Goal: Task Accomplishment & Management: Manage account settings

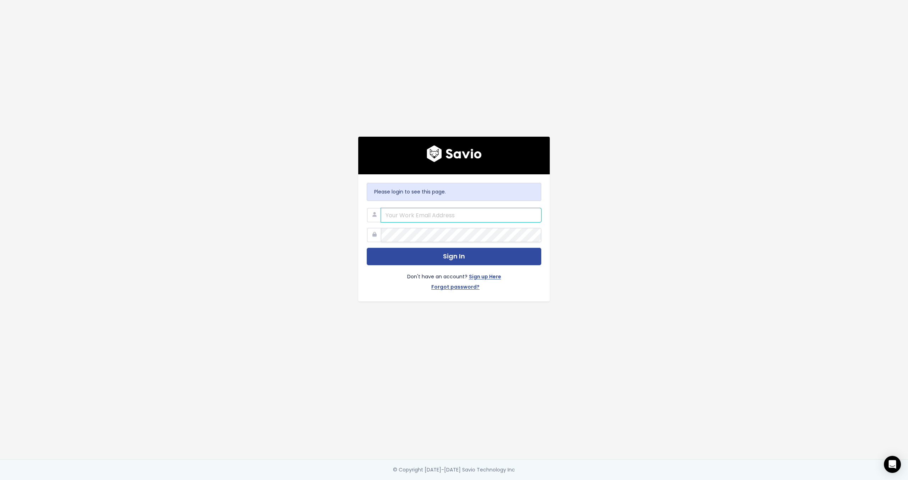
click at [407, 214] on input "email" at bounding box center [461, 215] width 160 height 14
paste input "essent.app@gmail.com"
type input "essent.app@gmail.com"
click at [531, 479] on com-1password-button at bounding box center [454, 480] width 908 height 0
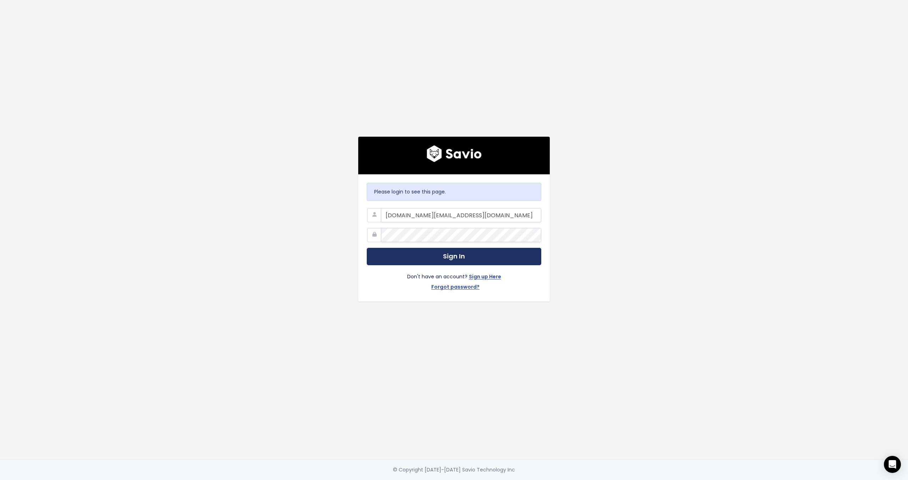
click at [497, 257] on button "Sign In" at bounding box center [454, 256] width 175 height 17
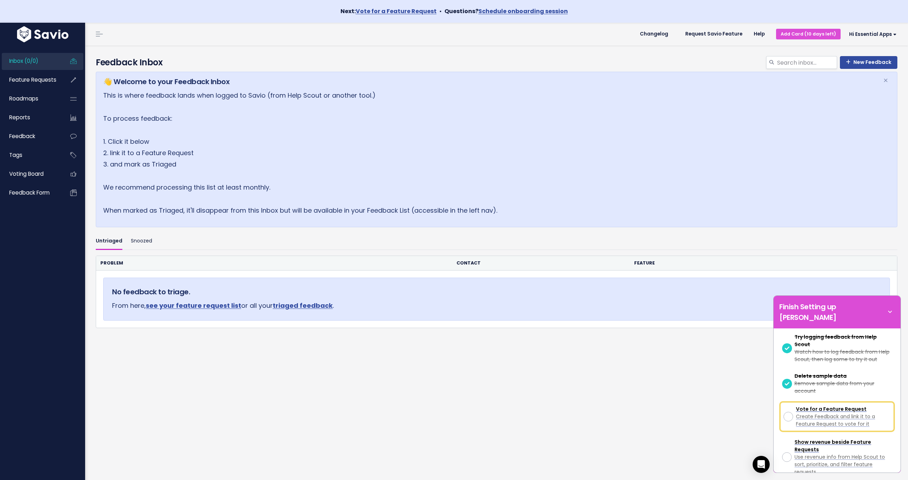
scroll to position [112, 0]
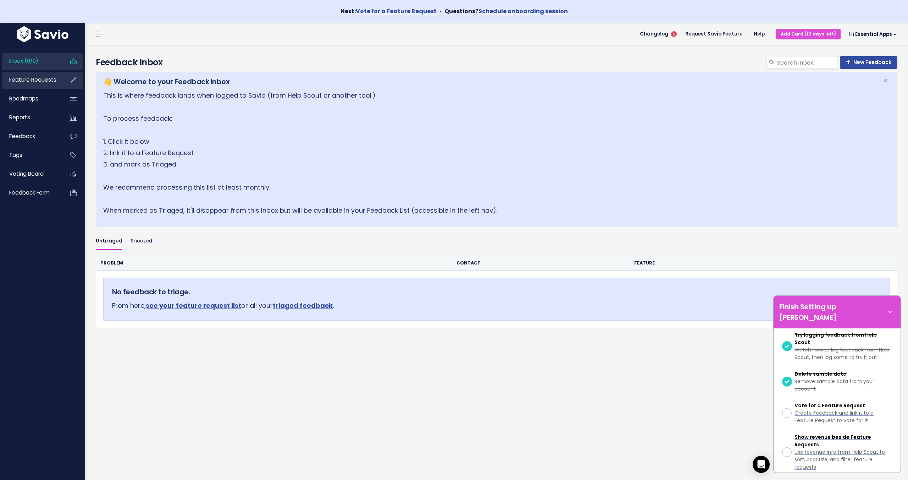
click at [33, 83] on span "Feature Requests" at bounding box center [32, 79] width 47 height 7
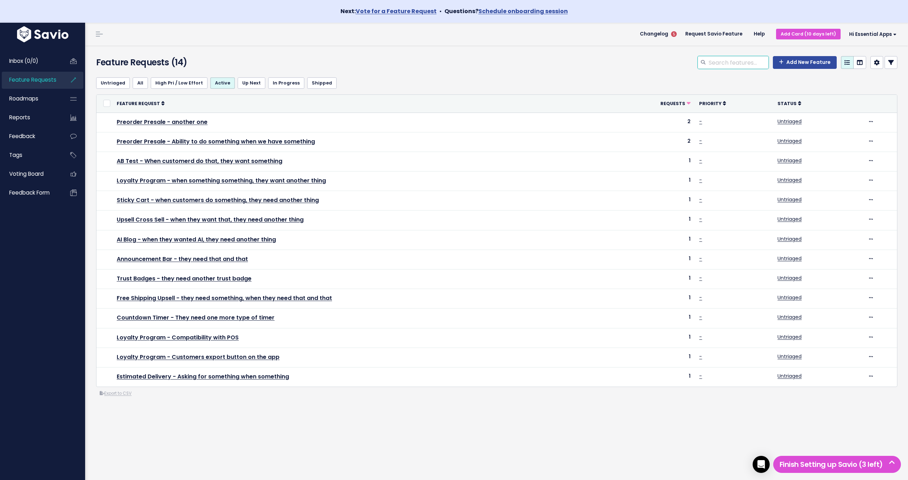
click at [741, 59] on input "search" at bounding box center [738, 62] width 61 height 13
type input "AB Test"
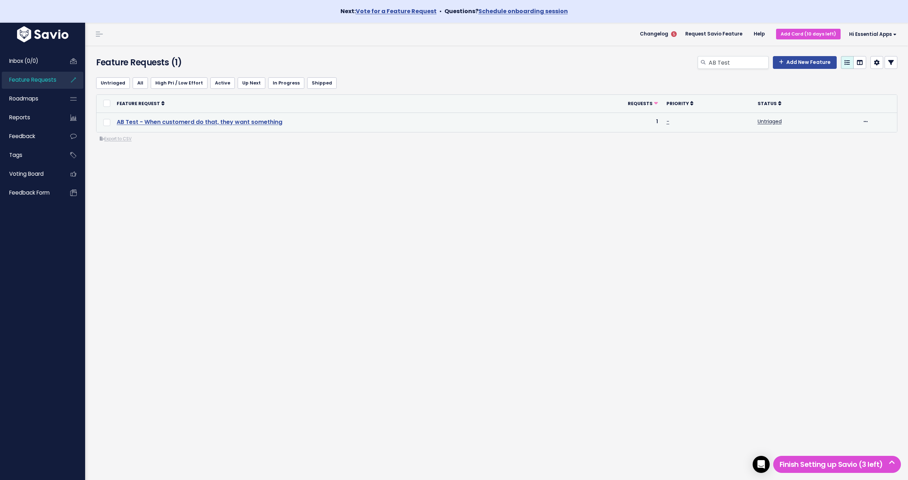
click at [264, 123] on link "AB Test - When customerd do that, they want something" at bounding box center [200, 122] width 166 height 8
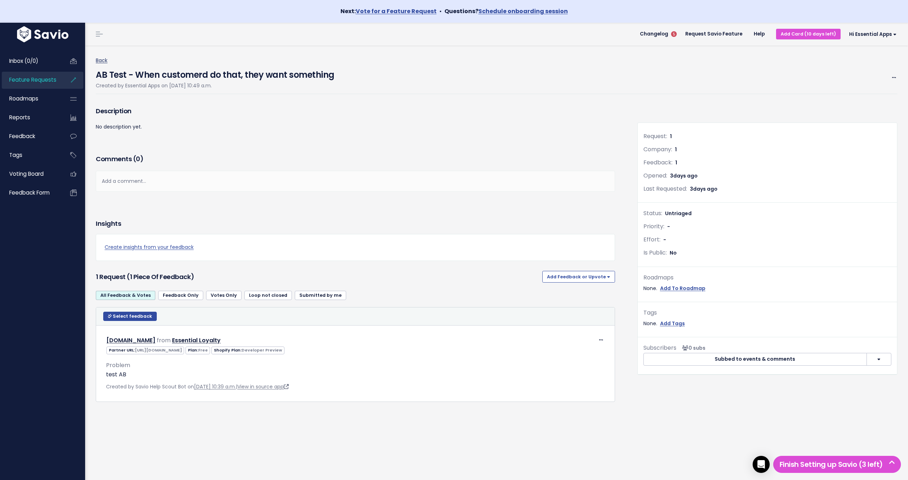
click at [100, 62] on link "Back" at bounding box center [102, 60] width 12 height 7
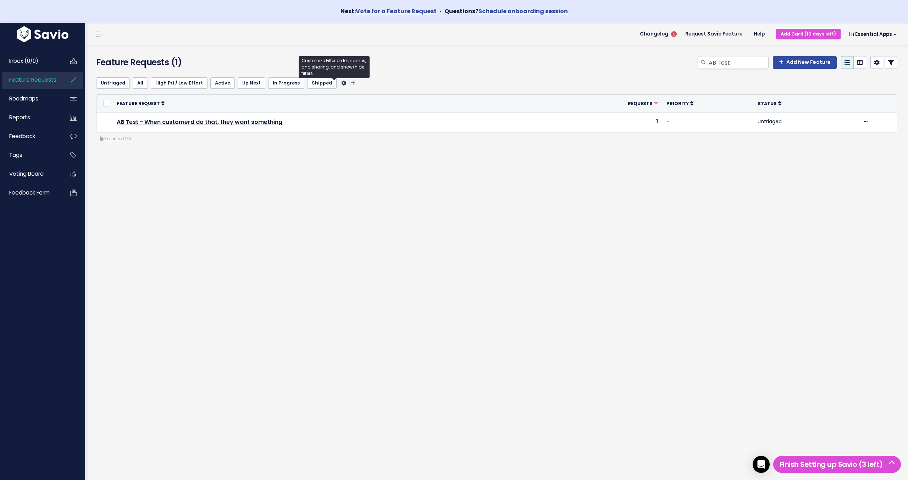
click at [341, 81] on icon "Filter feature requests" at bounding box center [343, 83] width 5 height 5
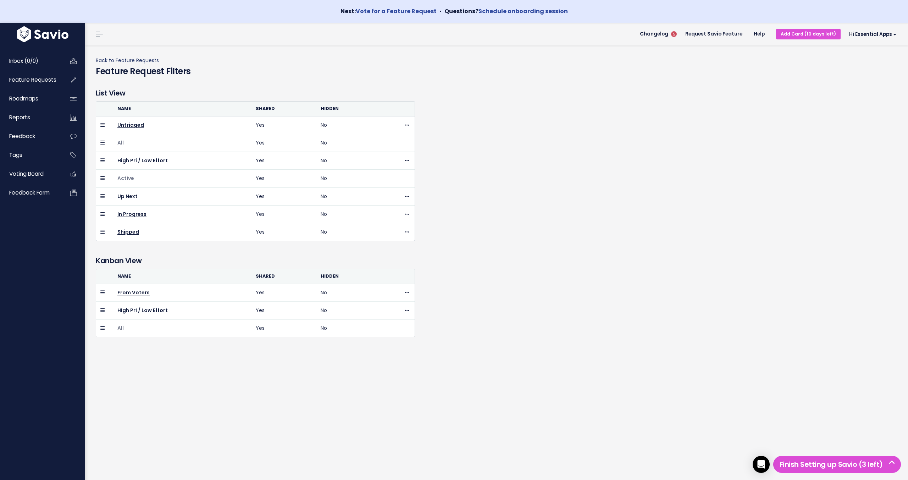
click at [146, 60] on link "Back to Feature Requests" at bounding box center [127, 60] width 63 height 7
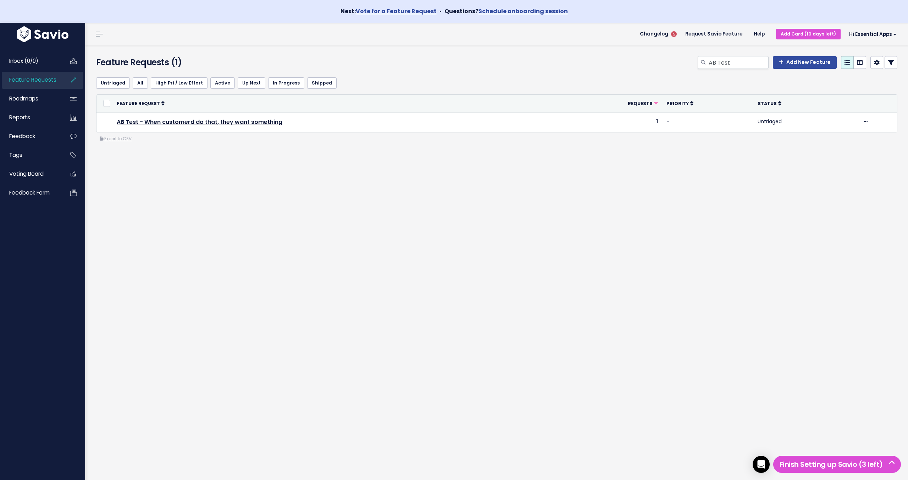
click at [893, 62] on icon at bounding box center [891, 63] width 6 height 6
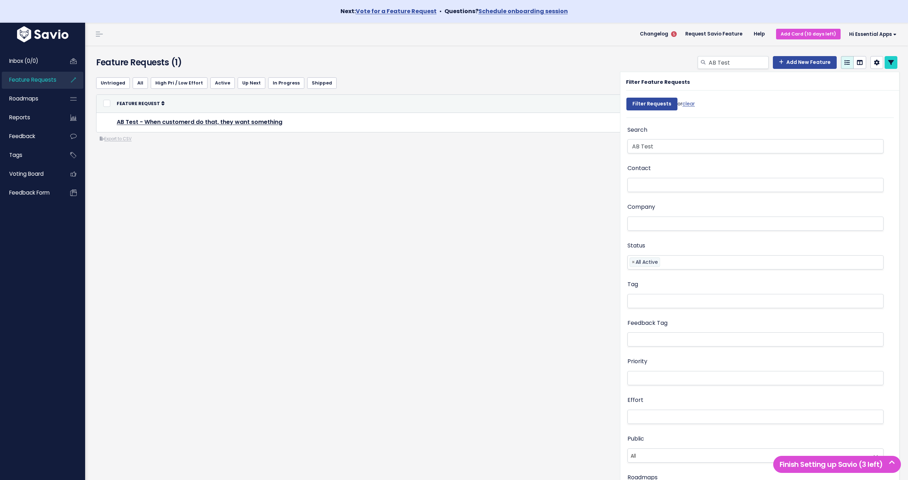
click at [398, 284] on div "Feature Requests (1) AB Test Add New Feature Untriaged All High Pri / Low Effor…" at bounding box center [496, 273] width 823 height 457
click at [235, 118] on link "AB Test - When customerd do that, they want something" at bounding box center [200, 122] width 166 height 8
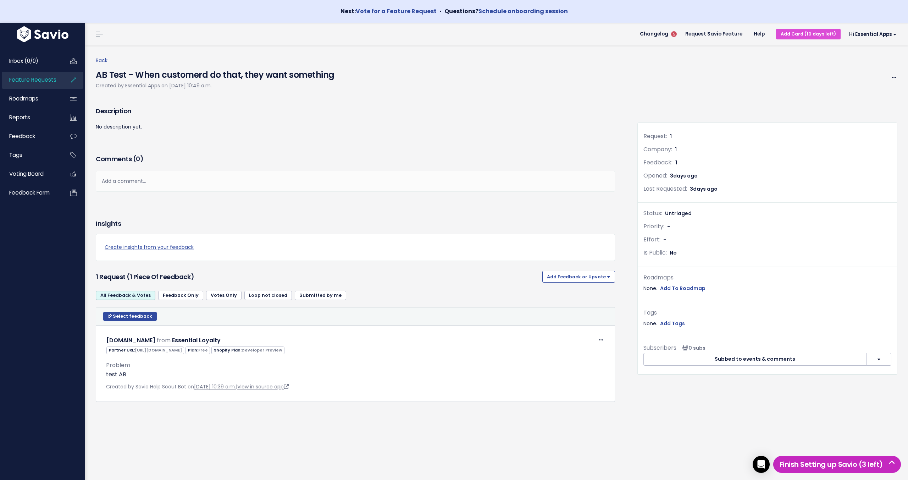
click at [860, 464] on h5 "Finish Setting up Savio (3 left)" at bounding box center [837, 464] width 121 height 11
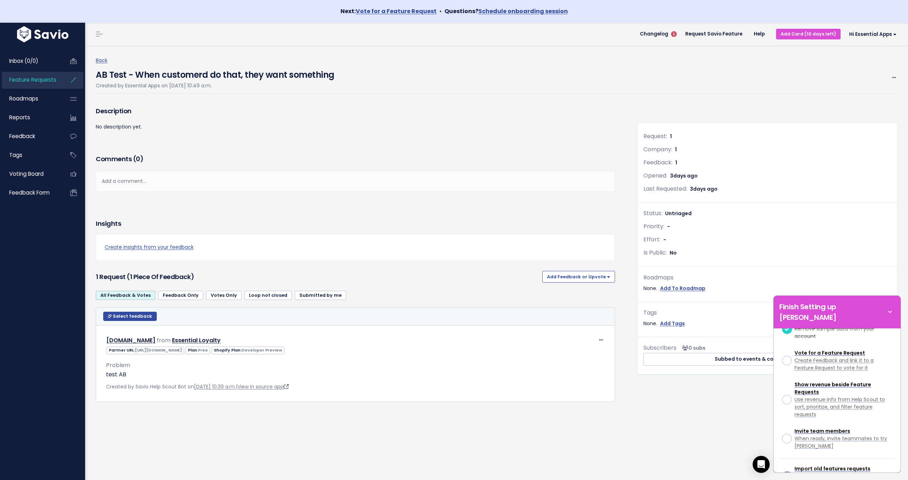
scroll to position [166, 0]
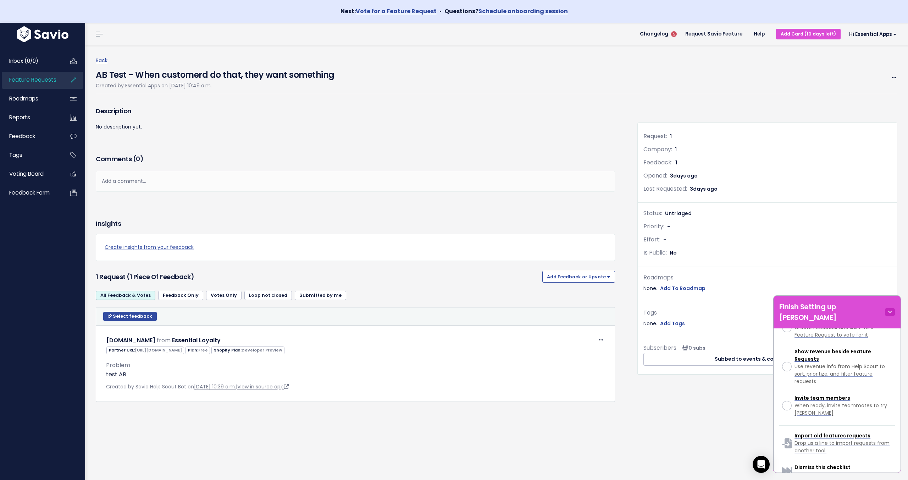
click at [892, 308] on icon at bounding box center [890, 312] width 10 height 8
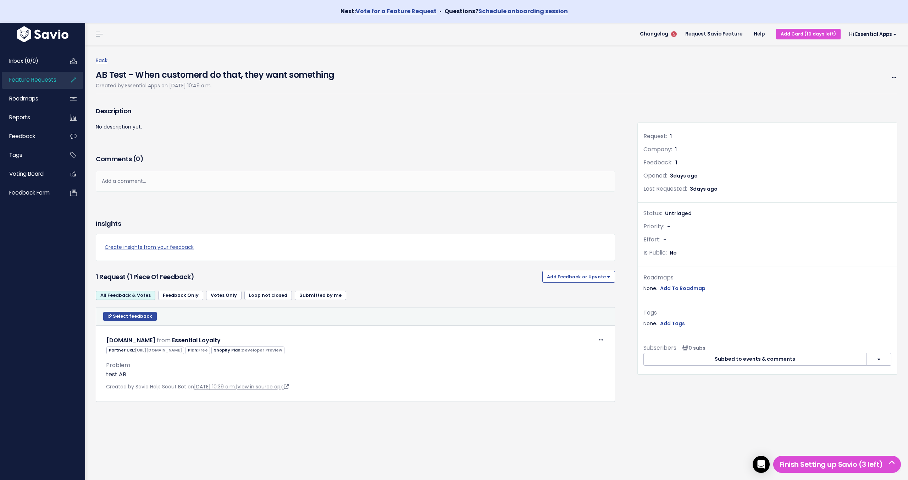
scroll to position [577, 0]
click at [45, 80] on span "Feature Requests" at bounding box center [32, 79] width 47 height 7
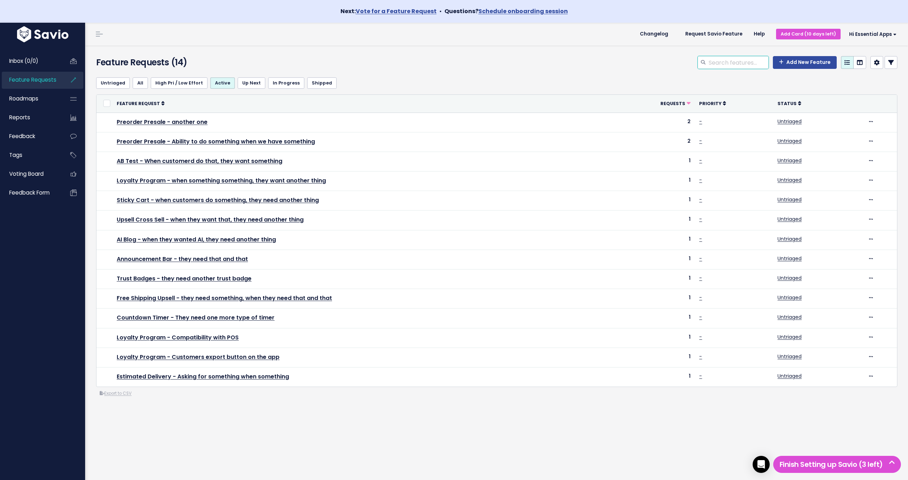
click at [726, 63] on input "search" at bounding box center [738, 62] width 61 height 13
type input "AB"
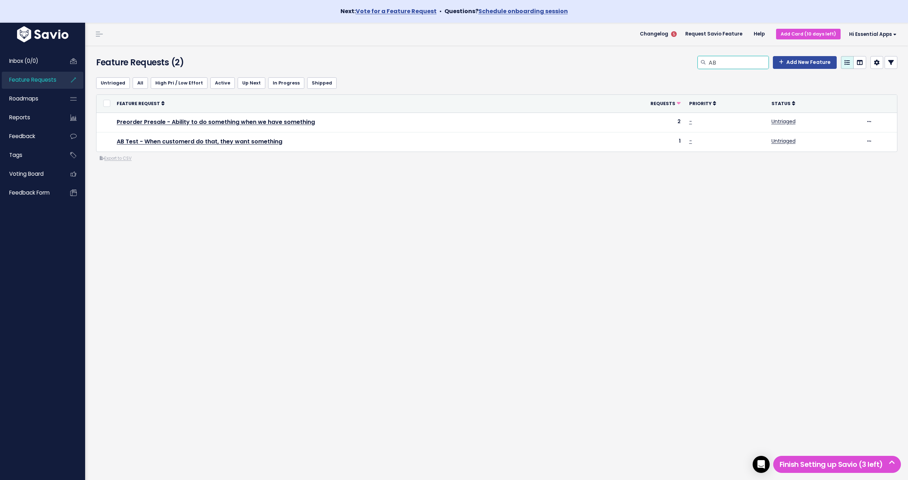
drag, startPoint x: 724, startPoint y: 63, endPoint x: 610, endPoint y: 49, distance: 115.1
click at [615, 49] on div "Feature Requests (2) AB Add New Feature" at bounding box center [495, 58] width 821 height 26
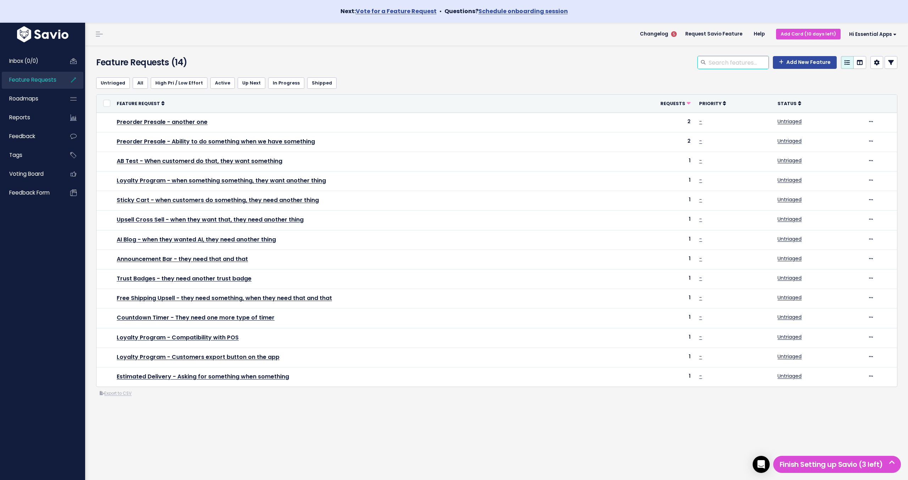
click at [729, 62] on input "search" at bounding box center [738, 62] width 61 height 13
type input "AB Test"
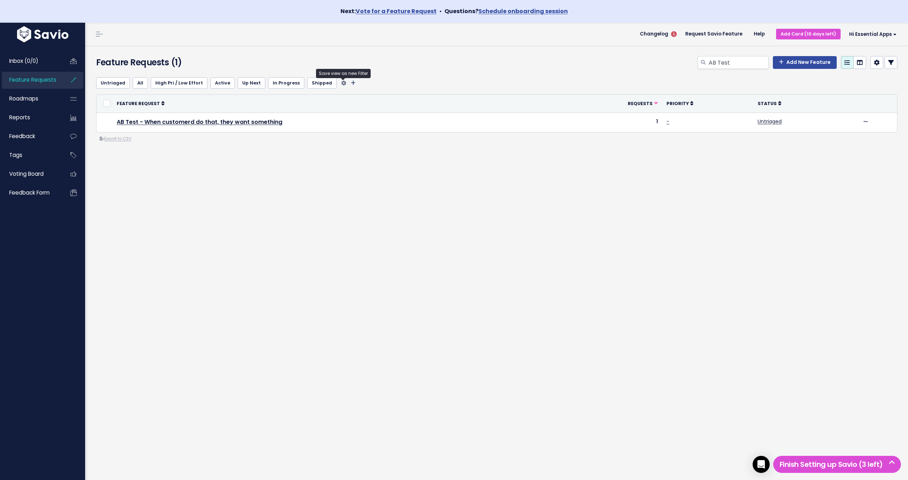
click at [351, 84] on icon "Filter feature requests" at bounding box center [353, 83] width 5 height 5
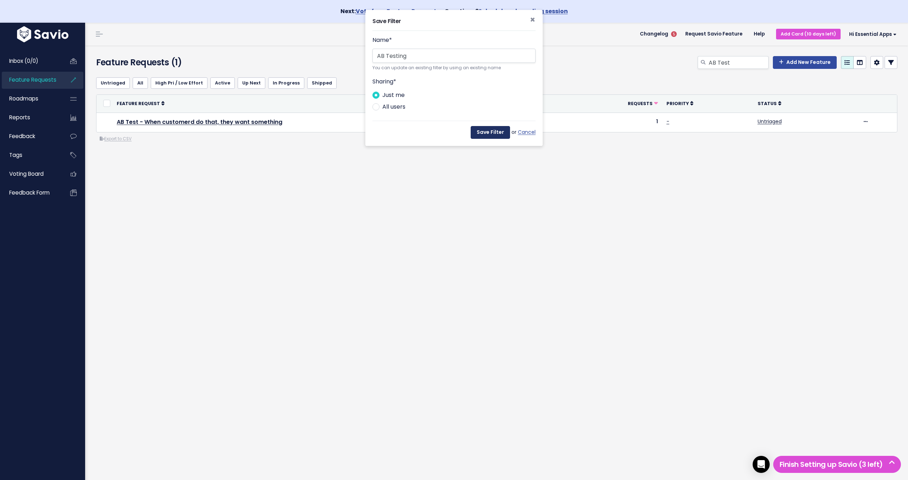
type input "AB Testing"
click at [497, 131] on button "Save Filter" at bounding box center [490, 132] width 39 height 13
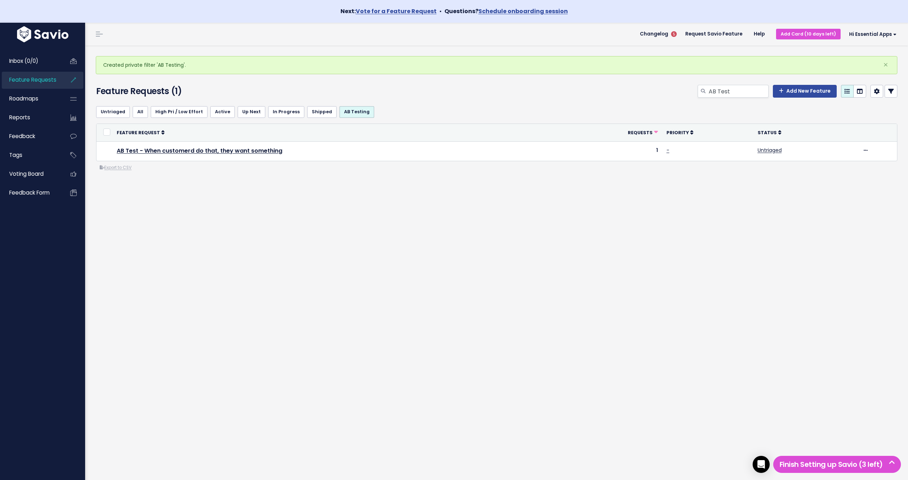
click at [315, 186] on div "Untriaged All High Pri / Low Effort Active Up Next In Progress Shipped AB Testi…" at bounding box center [497, 164] width 812 height 128
click at [313, 111] on link "Shipped" at bounding box center [321, 111] width 29 height 11
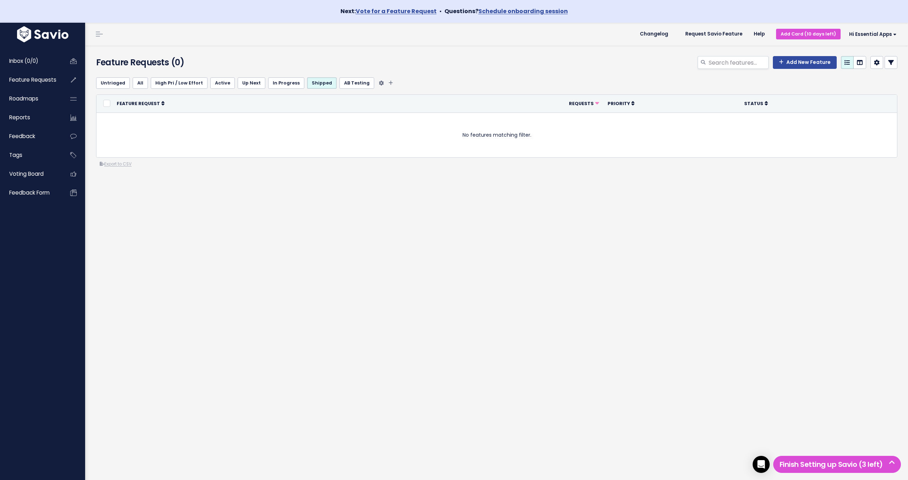
click at [110, 82] on link "Untriaged" at bounding box center [113, 82] width 34 height 11
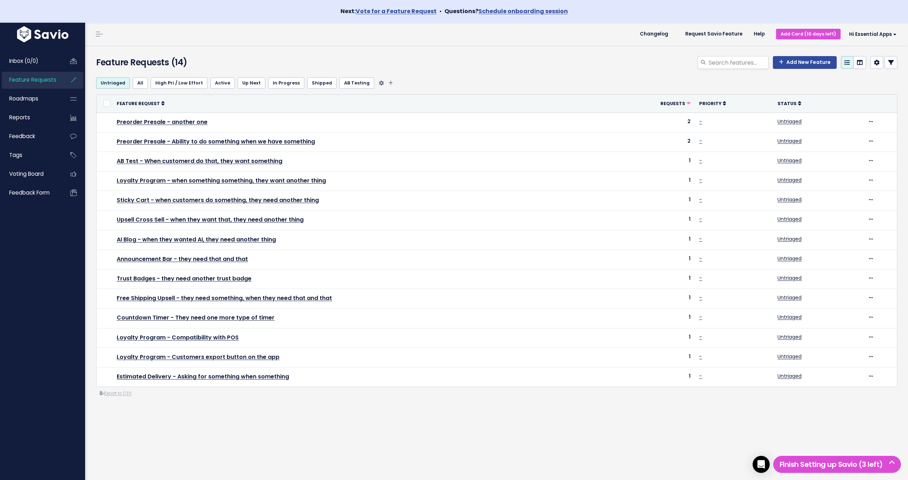
click at [347, 81] on link "AB Testing" at bounding box center [357, 82] width 35 height 11
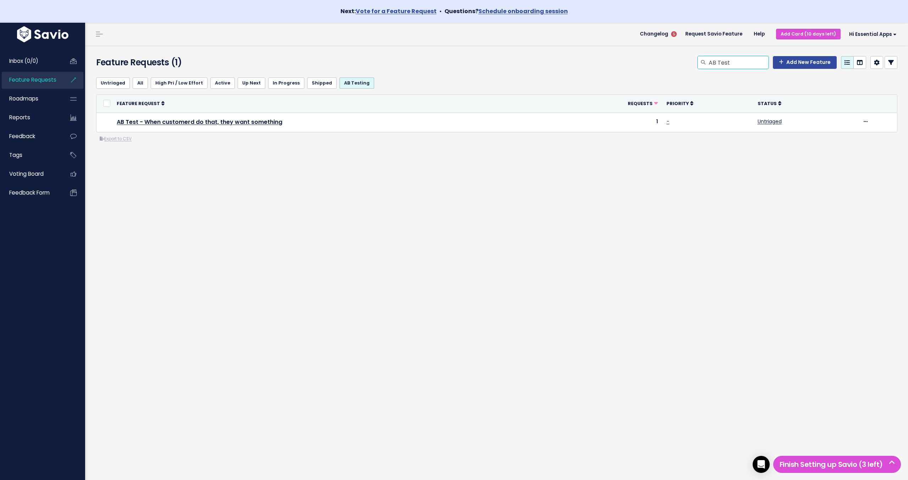
drag, startPoint x: 750, startPoint y: 59, endPoint x: 702, endPoint y: 68, distance: 48.5
click at [750, 59] on input "AB Test" at bounding box center [738, 62] width 61 height 13
type input "AB Testa"
click at [217, 83] on link "Active" at bounding box center [222, 82] width 24 height 11
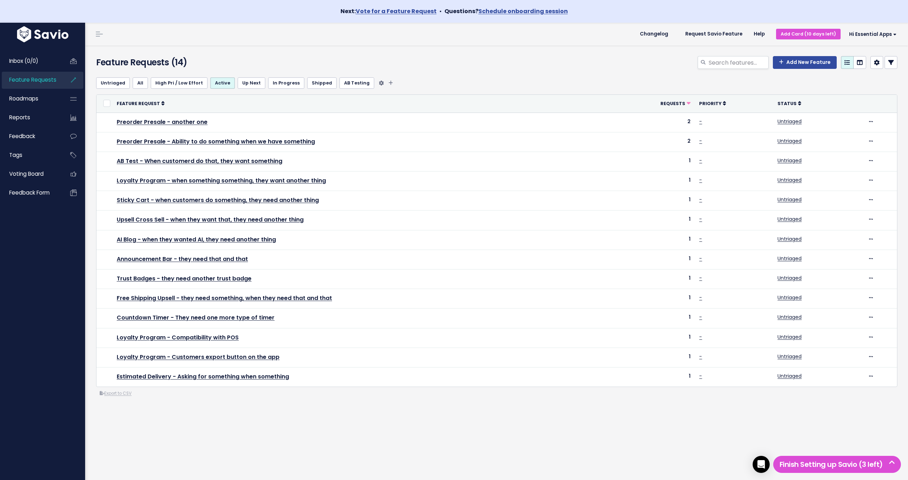
click at [348, 82] on link "AB Testing" at bounding box center [357, 82] width 35 height 11
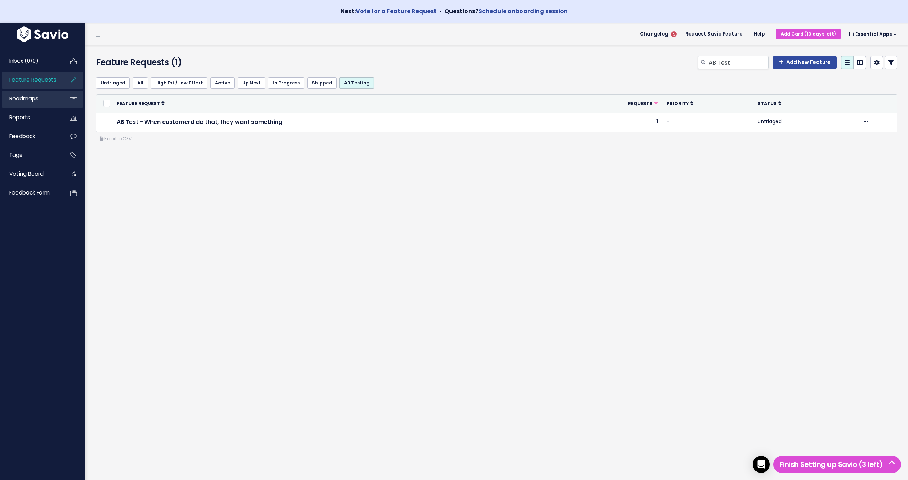
scroll to position [5, 0]
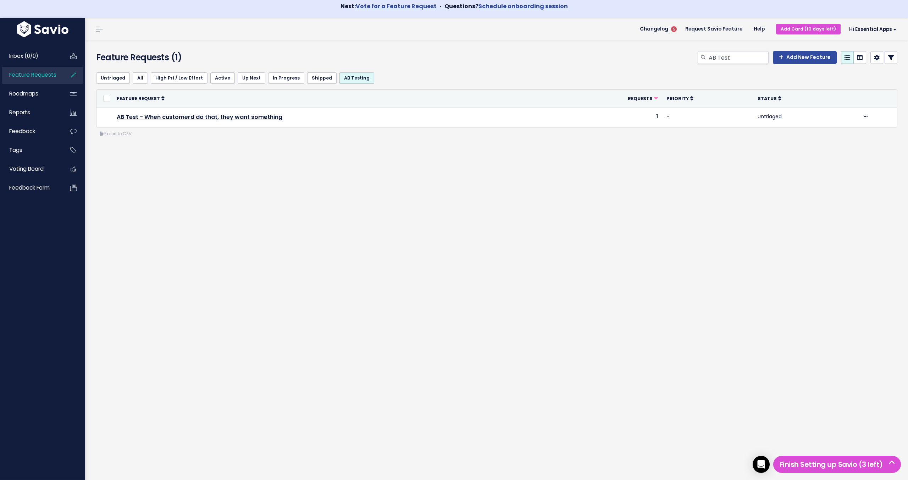
click at [37, 72] on span "Feature Requests" at bounding box center [32, 74] width 47 height 7
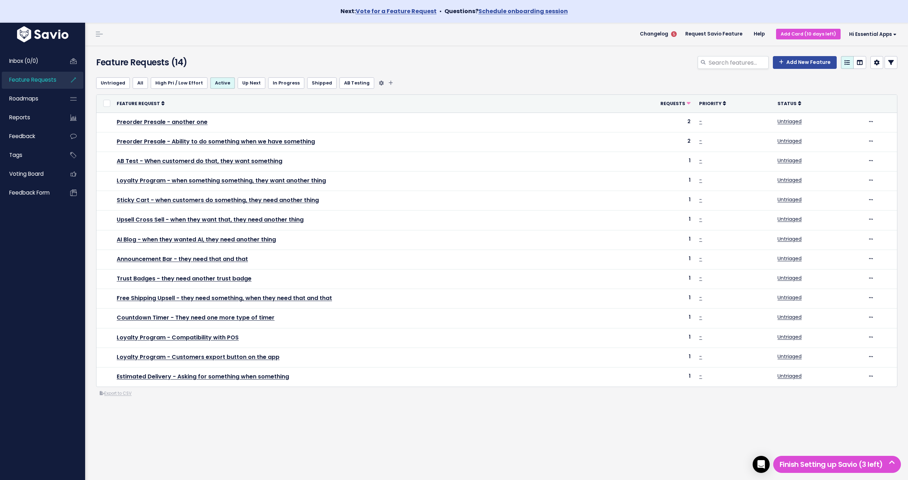
click at [344, 85] on link "AB Testing" at bounding box center [357, 82] width 35 height 11
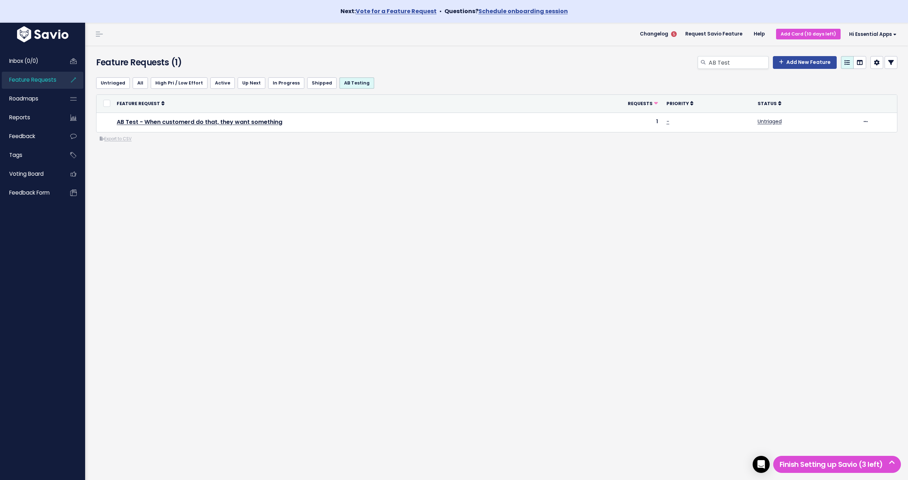
scroll to position [0, 0]
click at [168, 286] on div "Feature Requests (1) AB Test Add New Feature Untriaged All High Pri / Low Effor…" at bounding box center [496, 273] width 823 height 457
click at [428, 295] on div "Feature Requests (1) AB Test Add New Feature Untriaged All High Pri / Low Effor…" at bounding box center [496, 273] width 823 height 457
click at [33, 60] on span "Inbox (0/0)" at bounding box center [23, 60] width 29 height 7
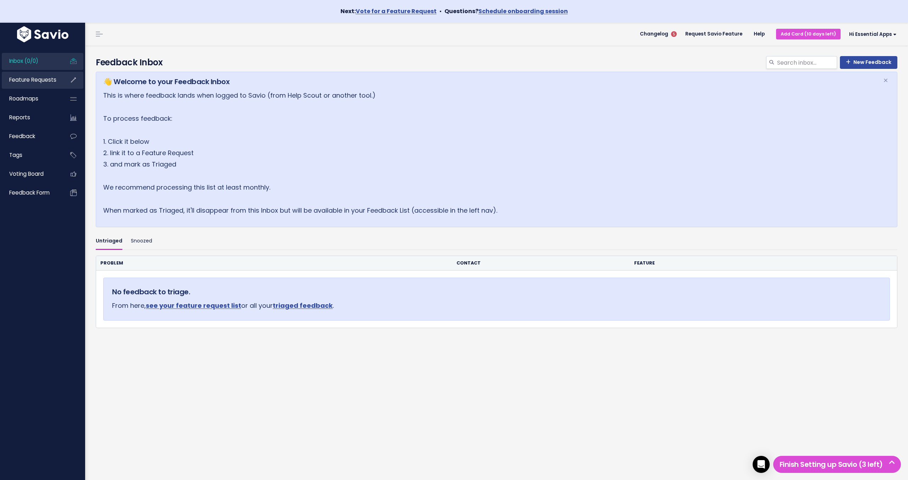
click at [40, 81] on span "Feature Requests" at bounding box center [32, 79] width 47 height 7
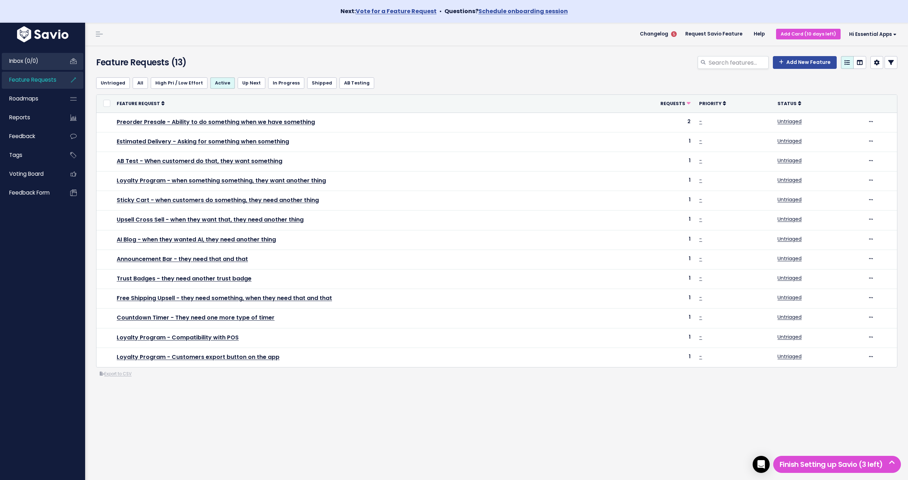
click at [26, 53] on link "Inbox (0/0)" at bounding box center [30, 61] width 57 height 16
